Goal: Task Accomplishment & Management: Manage account settings

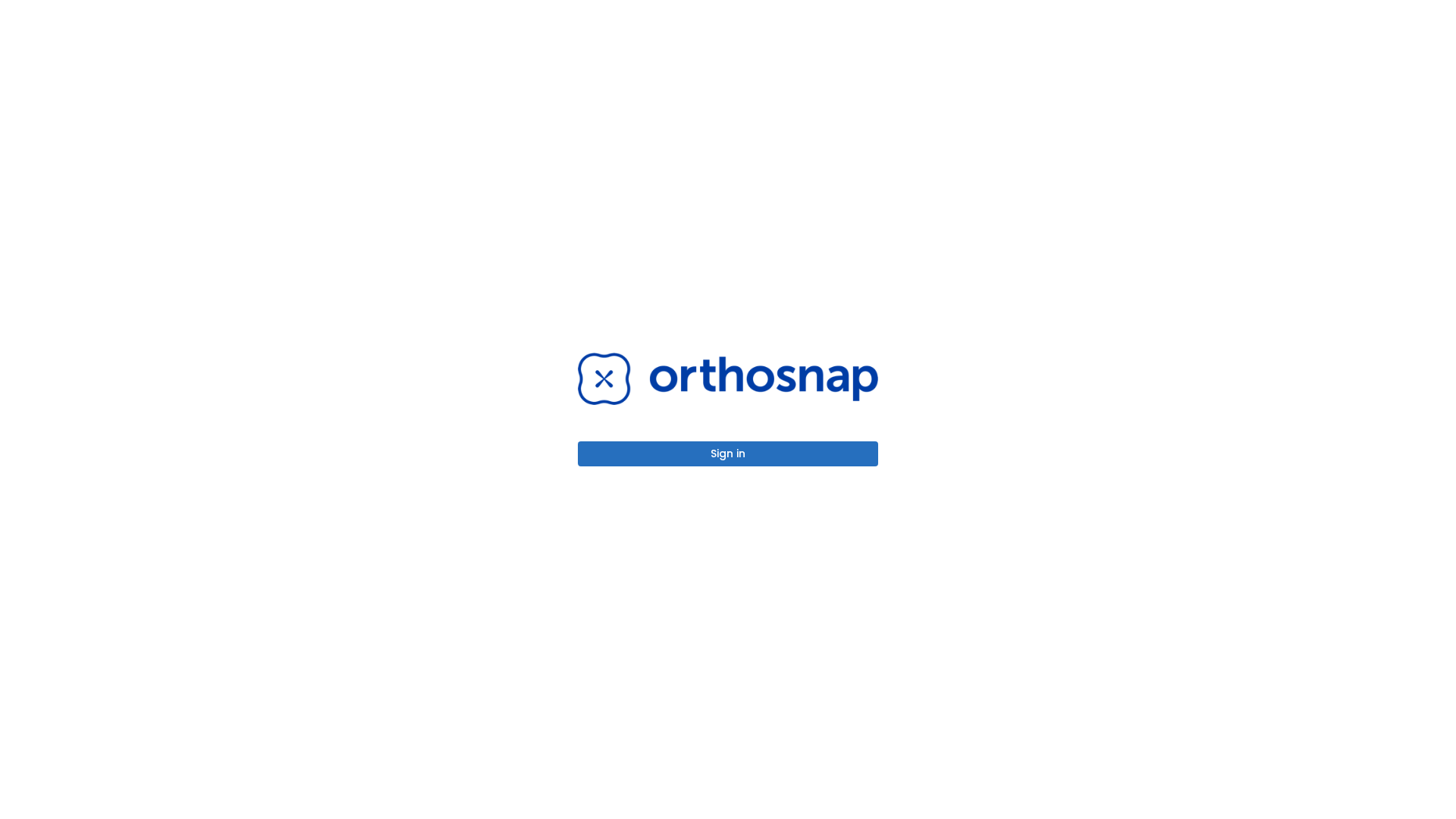
click at [728, 454] on button "Sign in" at bounding box center [728, 453] width 300 height 25
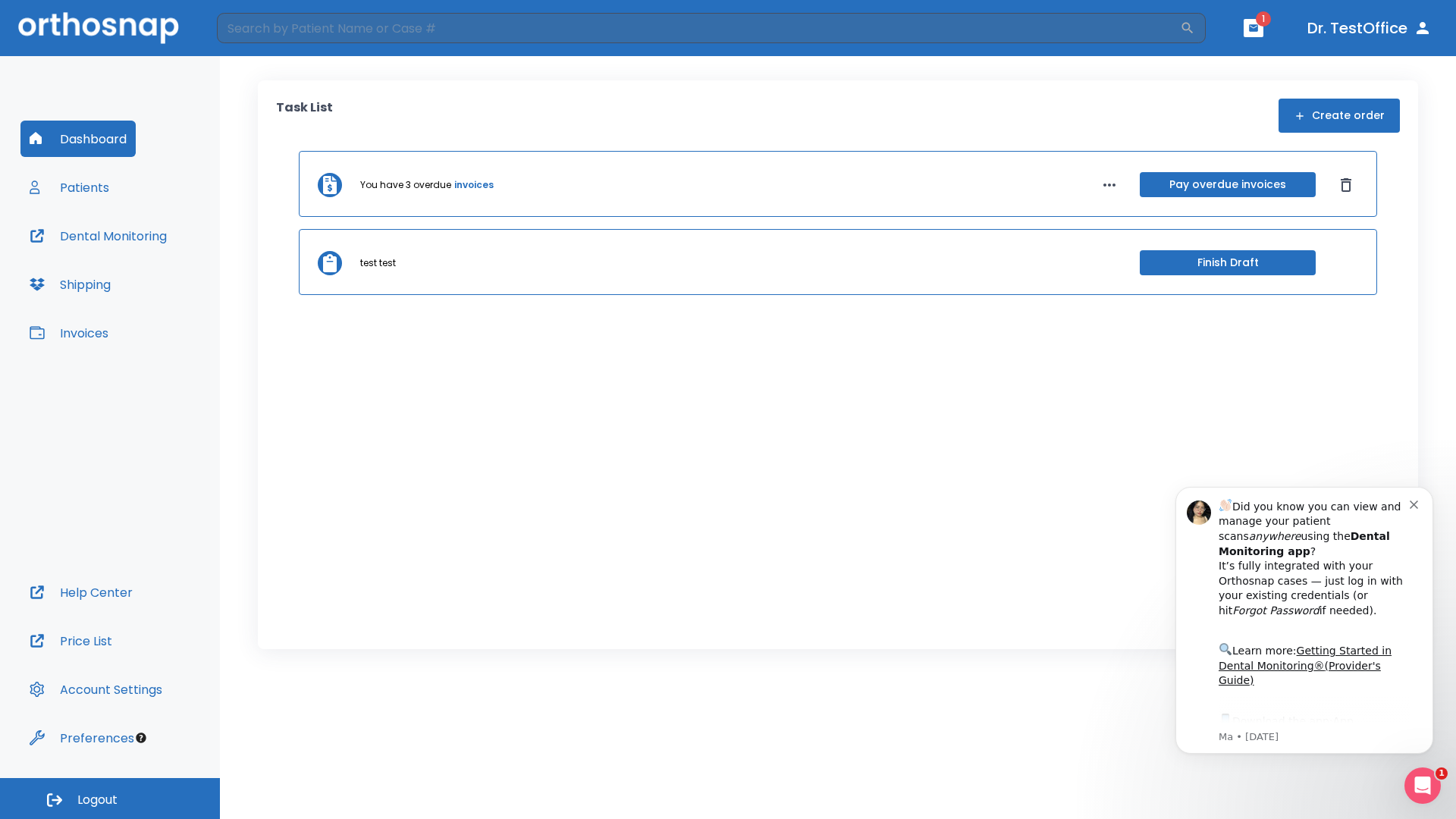
click at [110, 799] on span "Logout" at bounding box center [98, 800] width 40 height 17
